Goal: Find specific page/section: Find specific page/section

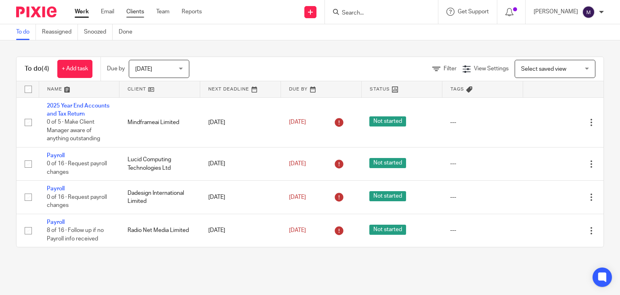
click at [138, 13] on link "Clients" at bounding box center [135, 12] width 18 height 8
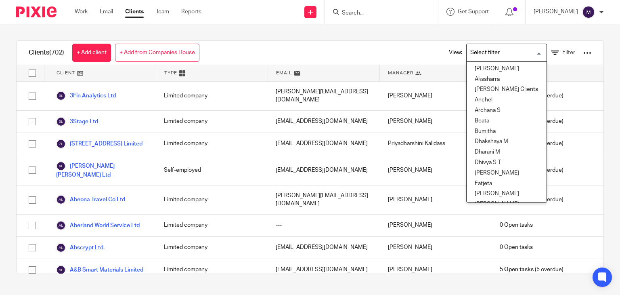
click at [487, 56] on input "Search for option" at bounding box center [505, 53] width 75 height 14
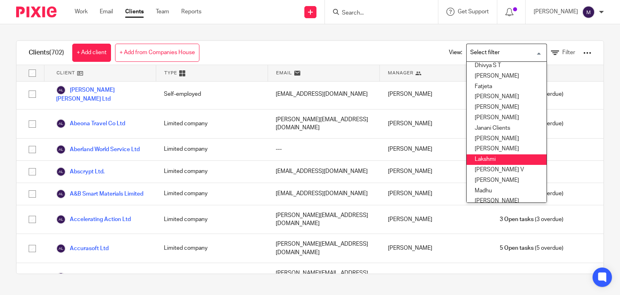
scroll to position [115, 0]
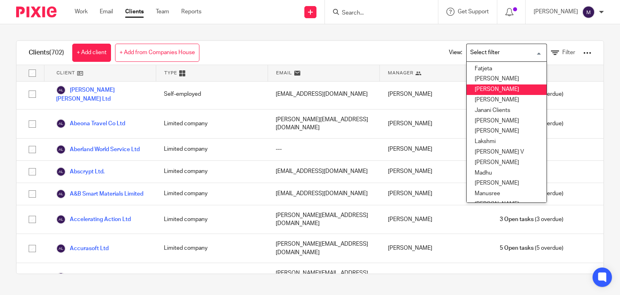
click at [477, 91] on li "[PERSON_NAME]" at bounding box center [507, 89] width 80 height 11
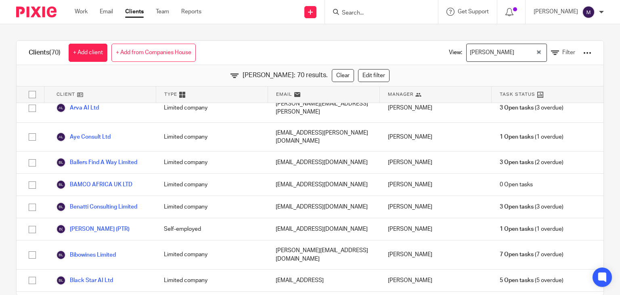
click at [468, 45] on div "[PERSON_NAME]" at bounding box center [501, 52] width 69 height 16
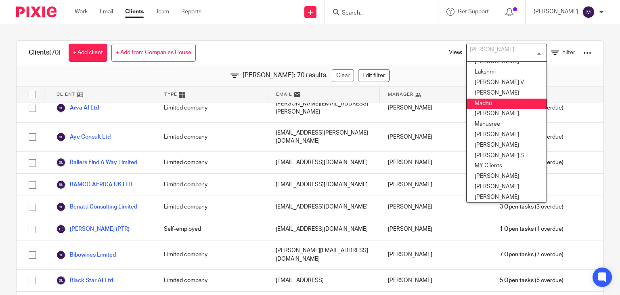
scroll to position [186, 0]
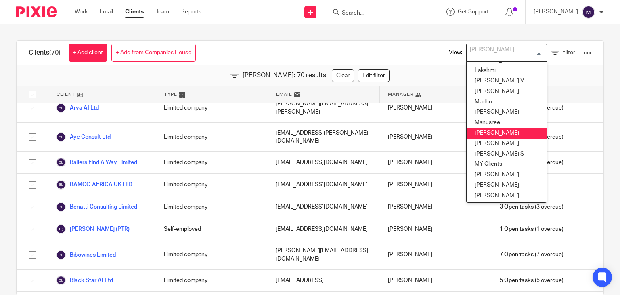
click at [474, 128] on li "[PERSON_NAME]" at bounding box center [507, 133] width 80 height 11
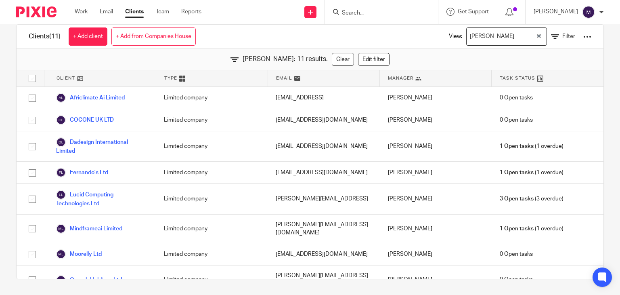
scroll to position [0, 0]
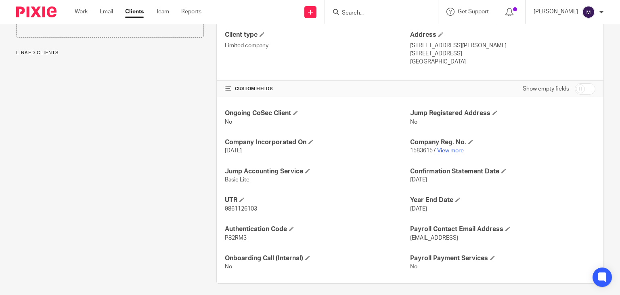
scroll to position [217, 0]
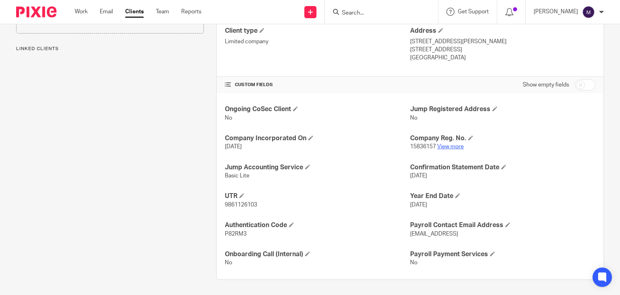
click at [445, 147] on link "View more" at bounding box center [450, 147] width 27 height 6
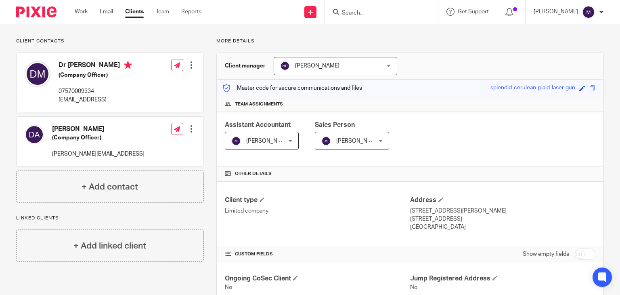
scroll to position [0, 0]
